Goal: Information Seeking & Learning: Learn about a topic

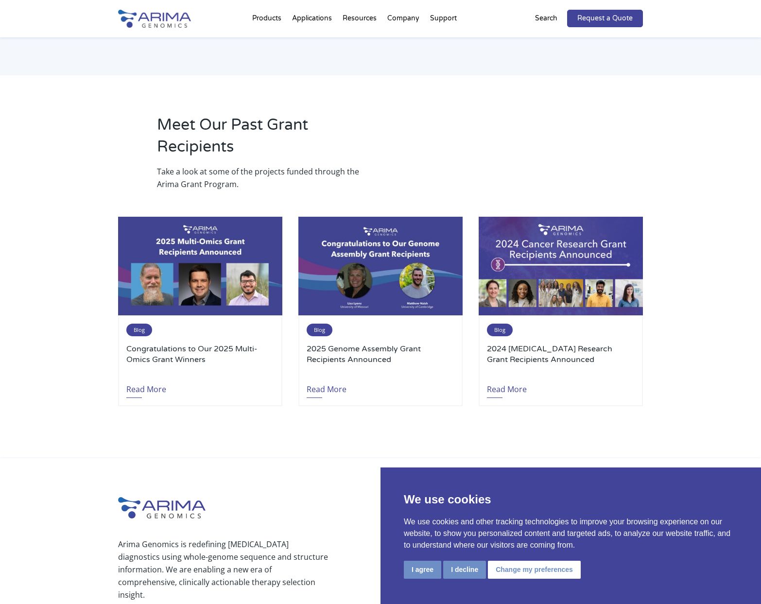
scroll to position [1011, 0]
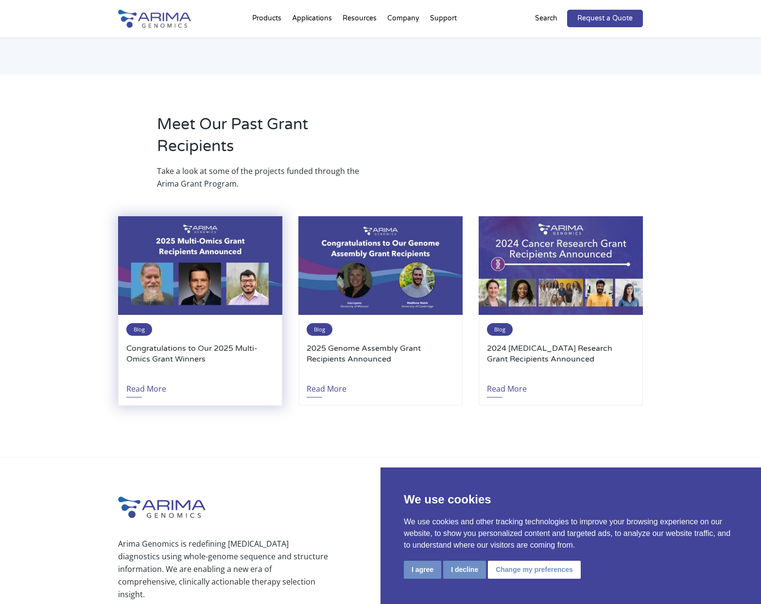
click at [239, 270] on img at bounding box center [200, 265] width 164 height 99
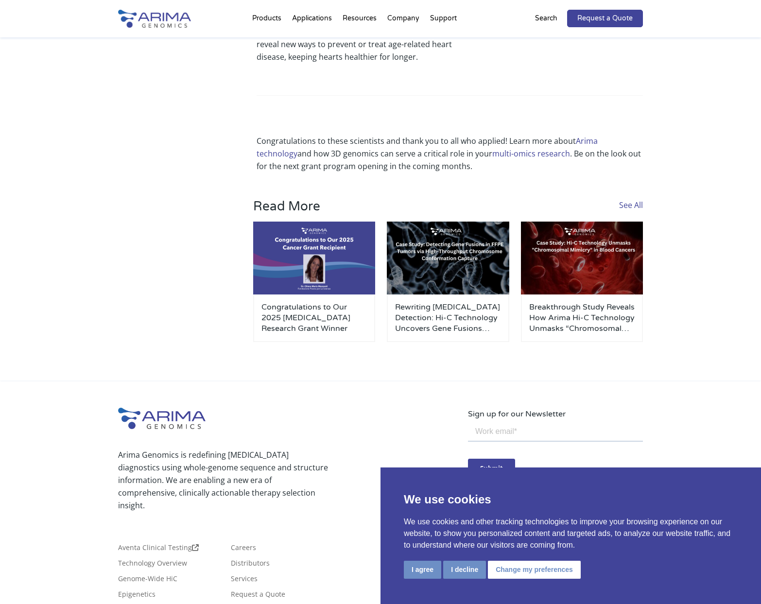
scroll to position [1516, 0]
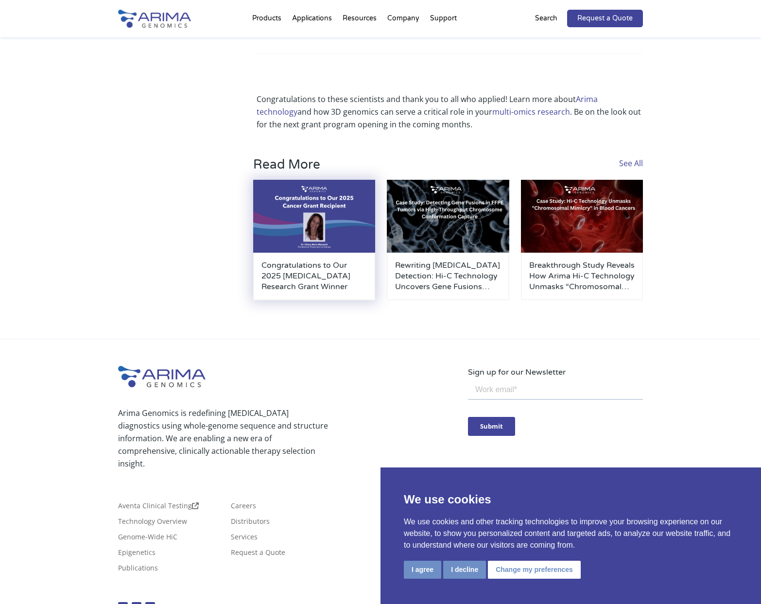
click at [324, 260] on h3 "Congratulations to Our 2025 Cancer Research Grant Winner" at bounding box center [313, 276] width 105 height 32
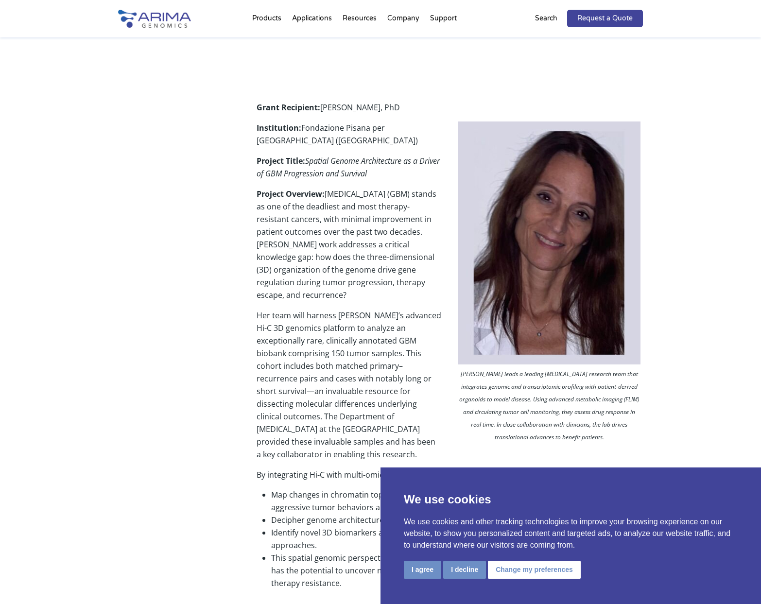
scroll to position [233, 0]
drag, startPoint x: 437, startPoint y: 366, endPoint x: 314, endPoint y: 366, distance: 123.0
click at [314, 366] on p "Her team will harness Arima’s advanced Hi-C 3D genomics platform to analyze an …" at bounding box center [450, 389] width 386 height 159
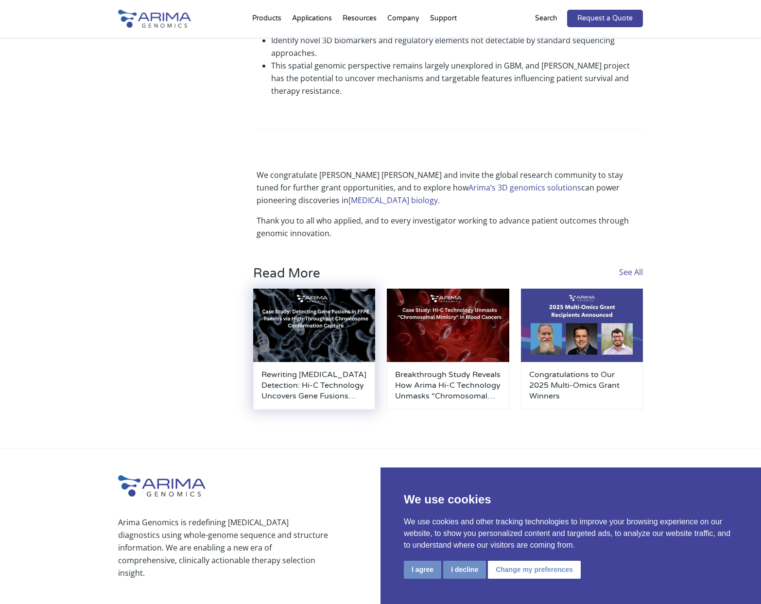
scroll to position [0, 0]
